Goal: Navigation & Orientation: Find specific page/section

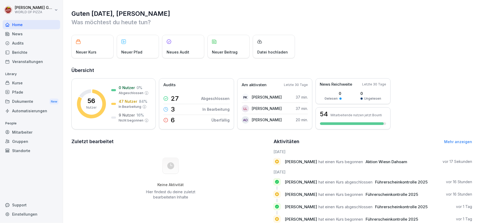
click at [22, 54] on div "Berichte" at bounding box center [32, 52] width 58 height 9
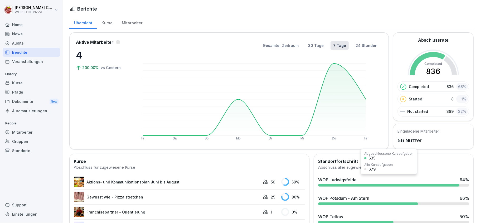
click at [333, 183] on div "WOP Ludwigsfelde" at bounding box center [337, 180] width 39 height 6
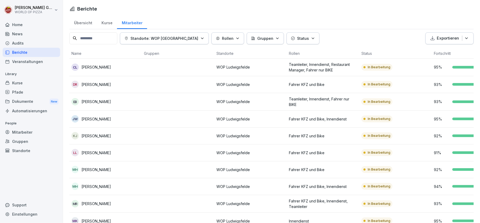
click at [301, 37] on div "Status" at bounding box center [303, 39] width 24 height 6
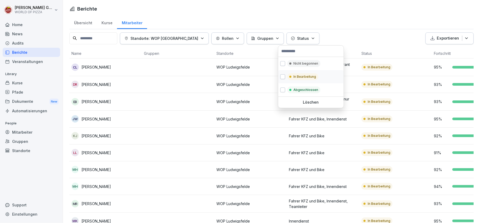
click at [301, 75] on p "In Bearbeitung" at bounding box center [305, 76] width 23 height 5
click at [378, 12] on html "[PERSON_NAME] WORLD OF PIZZA Home News Audits Berichte Veranstaltungen Library …" at bounding box center [240, 111] width 480 height 223
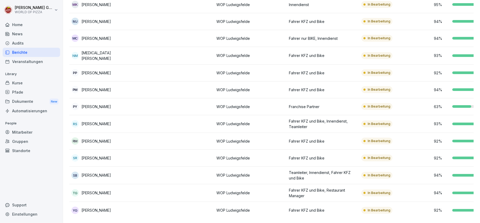
scroll to position [228, 0]
click at [94, 190] on p "[PERSON_NAME]" at bounding box center [97, 193] width 30 height 6
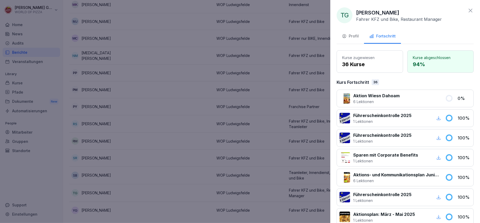
click at [165, 156] on div at bounding box center [240, 111] width 480 height 223
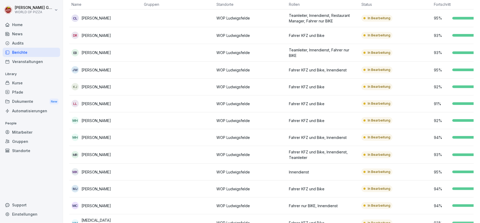
scroll to position [0, 0]
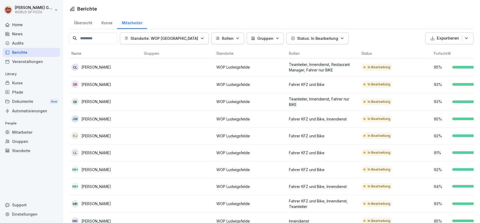
click at [23, 102] on div "Dokumente New" at bounding box center [32, 102] width 58 height 10
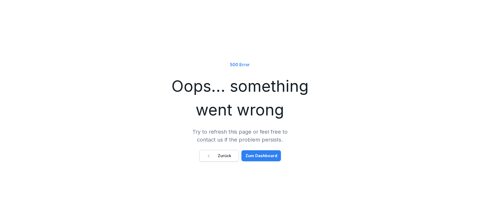
click at [220, 157] on div "Zurück" at bounding box center [219, 156] width 25 height 6
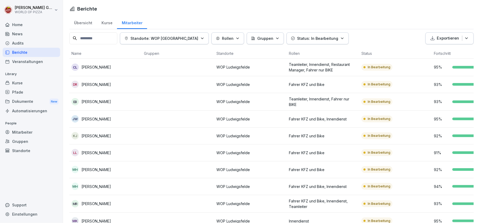
click at [26, 101] on div "Dokumente New" at bounding box center [32, 102] width 58 height 10
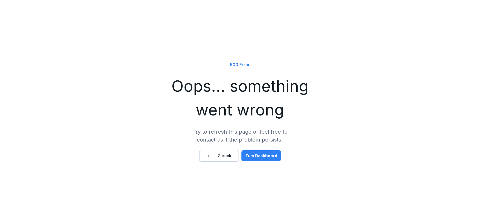
click at [223, 156] on div "Zurück" at bounding box center [219, 156] width 25 height 6
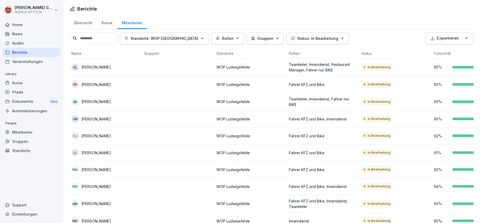
click at [15, 53] on div "Berichte" at bounding box center [32, 52] width 58 height 9
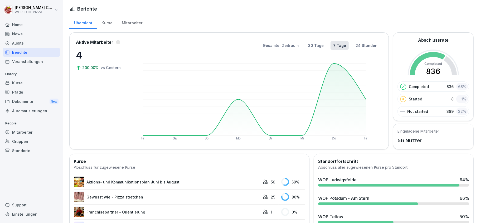
click at [20, 102] on div "Dokumente New" at bounding box center [32, 102] width 58 height 10
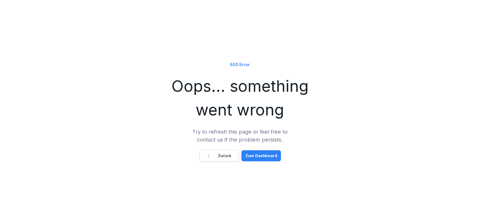
click at [251, 156] on div "Zum Dashboard" at bounding box center [262, 156] width 32 height 6
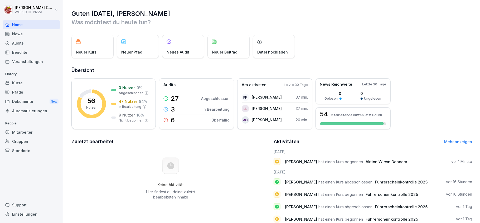
click at [19, 102] on div "Dokumente New" at bounding box center [32, 102] width 58 height 10
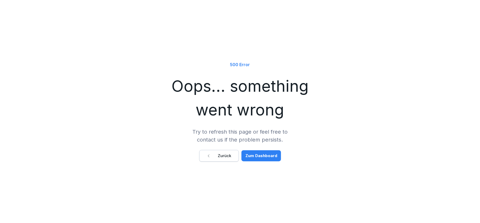
click at [222, 159] on button "Zurück" at bounding box center [219, 156] width 40 height 12
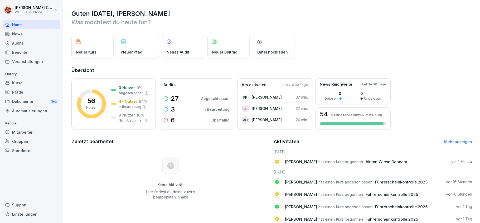
click at [33, 9] on html "[PERSON_NAME] WORLD OF PIZZA Home News Audits Berichte Veranstaltungen Library …" at bounding box center [240, 111] width 480 height 223
click at [31, 35] on div "Abmelden" at bounding box center [34, 34] width 52 height 10
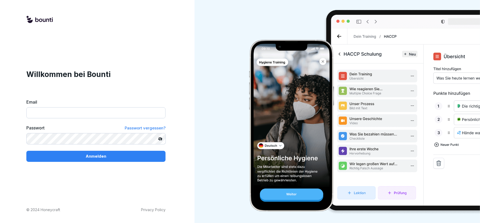
type input "**********"
